Goal: Task Accomplishment & Management: Complete application form

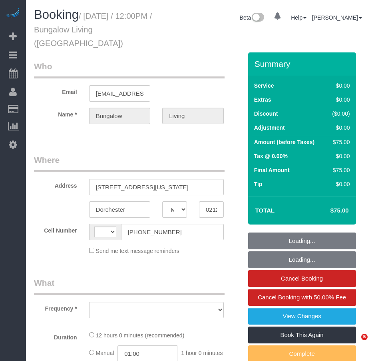
select select "MA"
select select "string:[GEOGRAPHIC_DATA]"
select select "object:779"
select select "spot1"
select select "number:89"
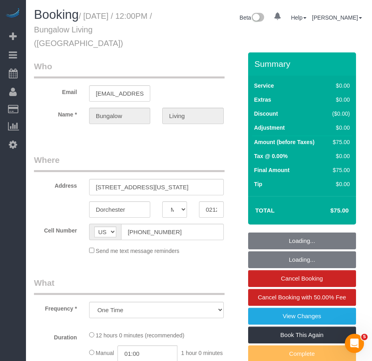
select select "number:90"
select select "number:15"
select select "number:7"
select select "12"
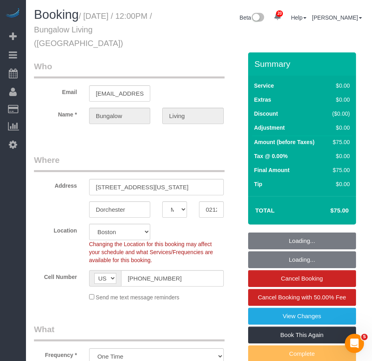
select select "object:1085"
select select "spot31"
select select "12"
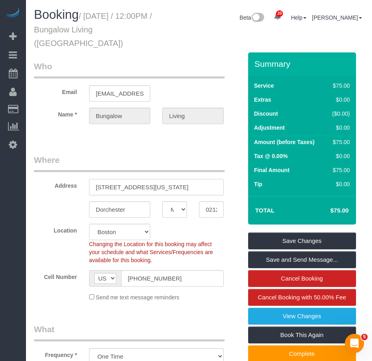
drag, startPoint x: 96, startPoint y: 174, endPoint x: 164, endPoint y: 173, distance: 67.6
click at [164, 179] on input "[STREET_ADDRESS][US_STATE]" at bounding box center [156, 187] width 135 height 16
